Goal: Go to known website: Access a specific website the user already knows

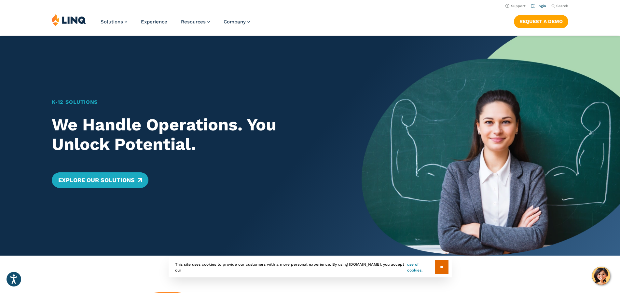
click at [539, 5] on link "Login" at bounding box center [538, 6] width 15 height 4
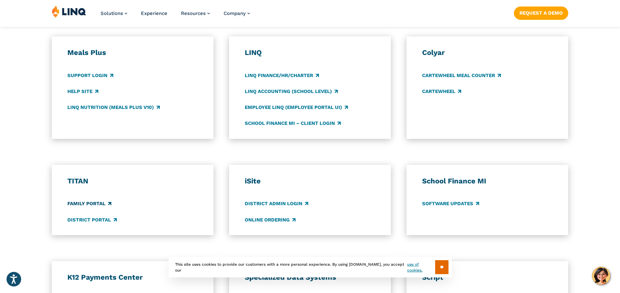
scroll to position [358, 0]
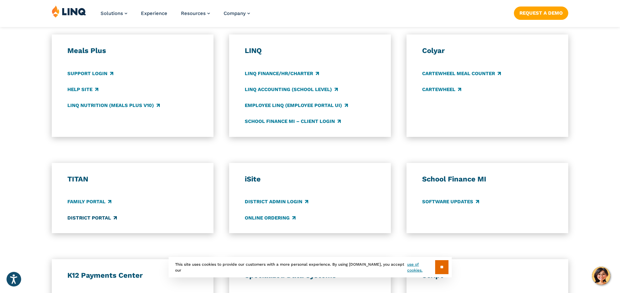
click at [89, 219] on link "District Portal" at bounding box center [91, 218] width 49 height 7
